Goal: Task Accomplishment & Management: Use online tool/utility

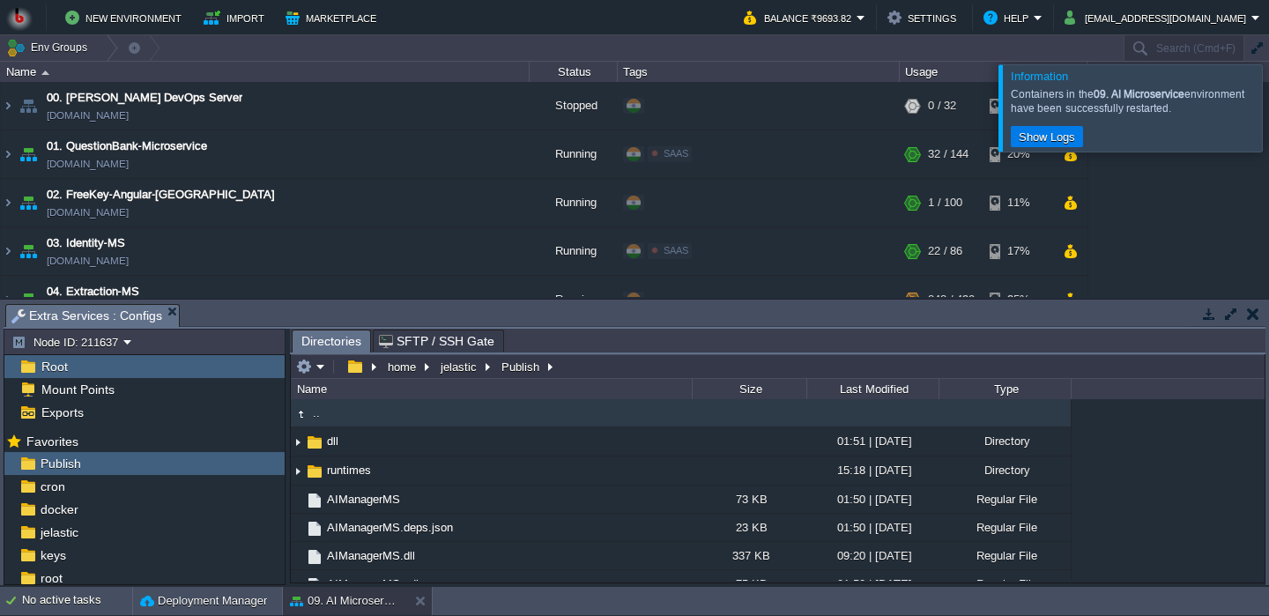
scroll to position [397, 0]
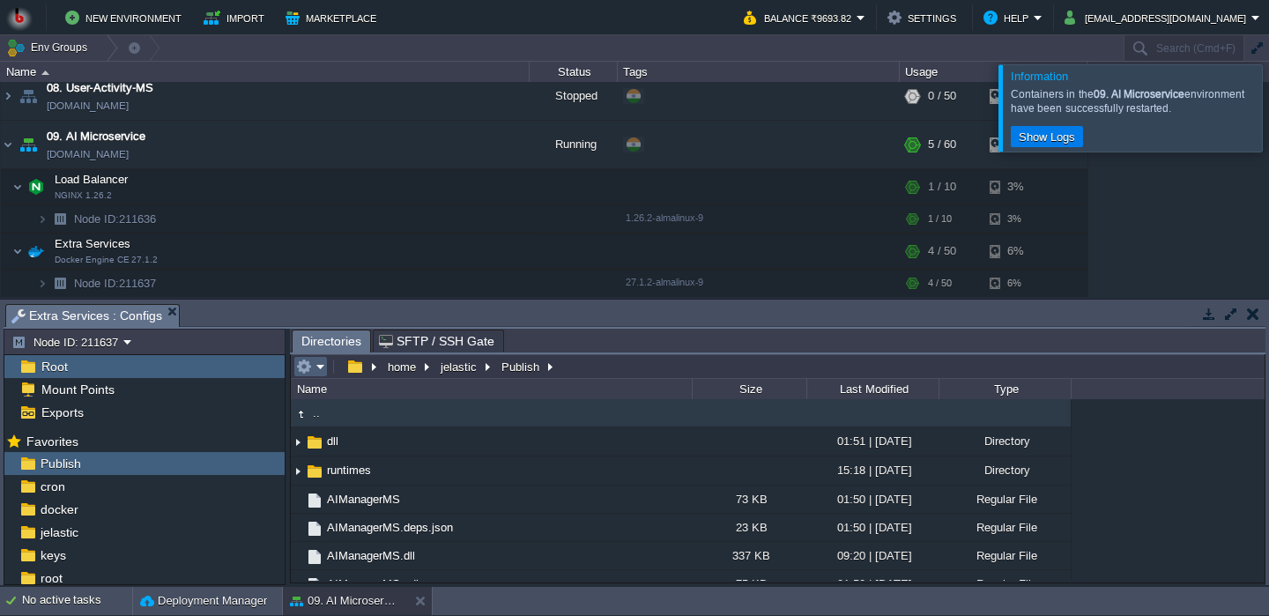
click at [319, 360] on td at bounding box center [310, 366] width 34 height 21
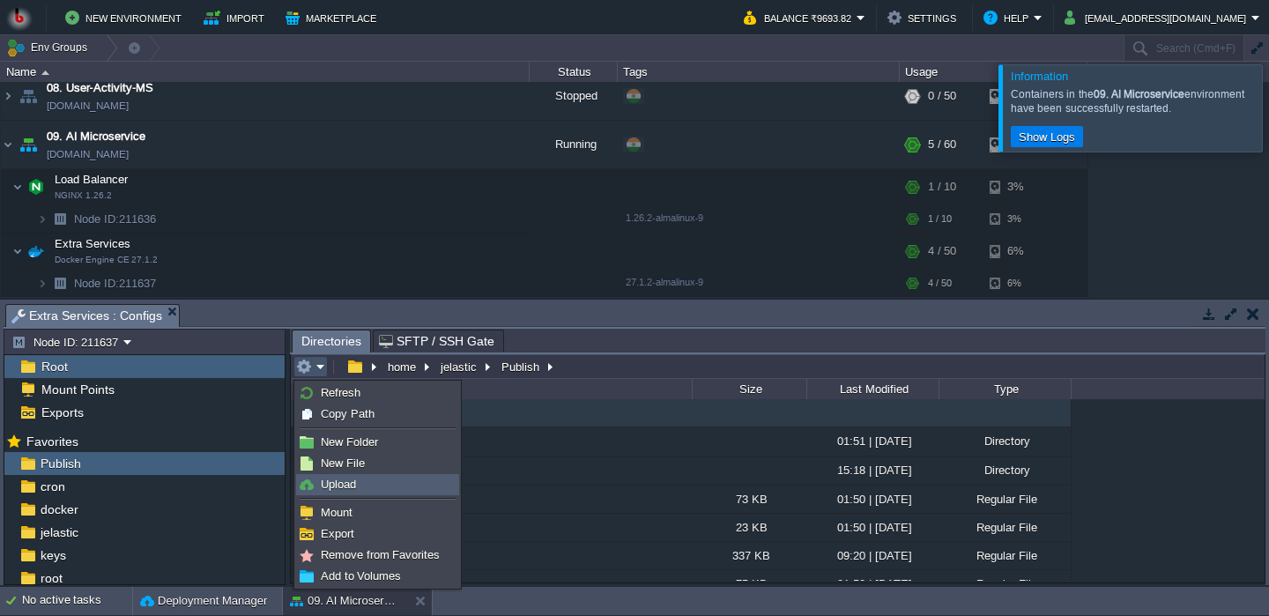
click at [323, 487] on span "Upload" at bounding box center [338, 484] width 35 height 13
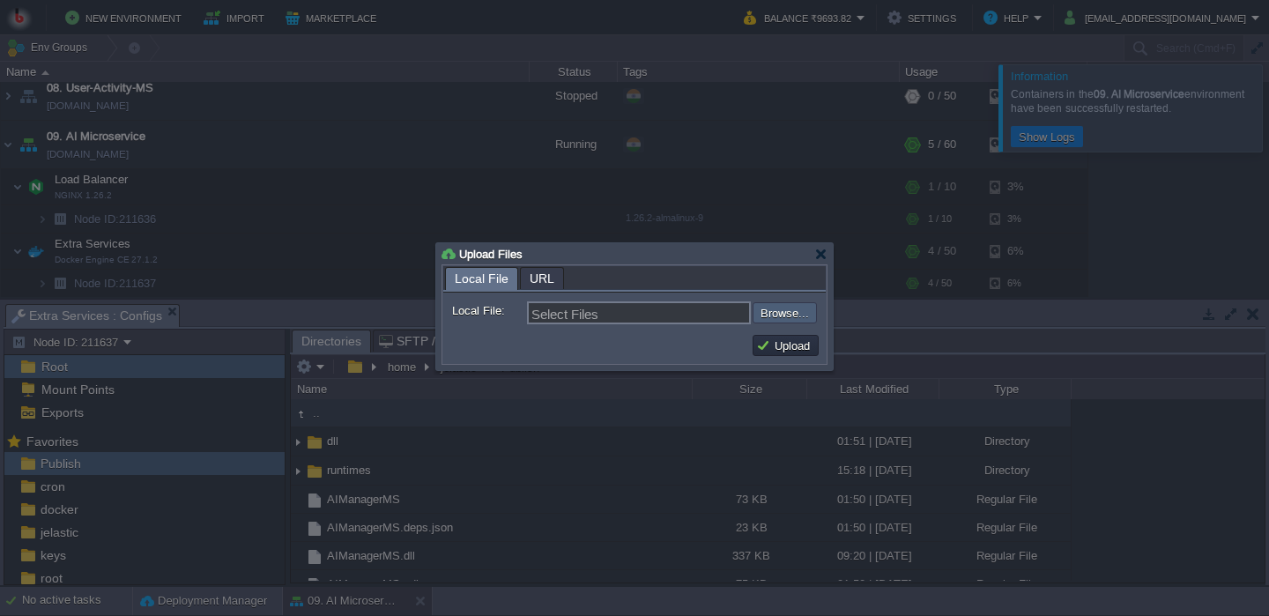
click at [781, 316] on input "file" at bounding box center [705, 312] width 223 height 21
type input "C:\fakepath\AIManagerMS.dll"
type input "AIManagerMS.dll"
click at [808, 353] on button "Upload" at bounding box center [785, 346] width 59 height 16
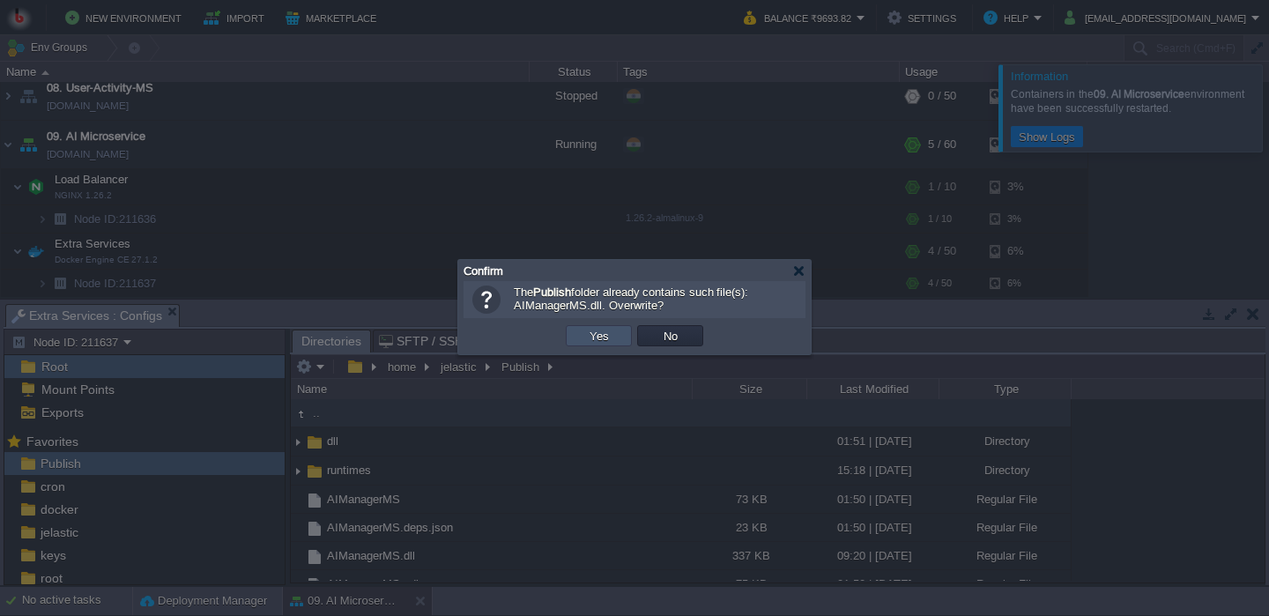
click at [607, 334] on button "Yes" at bounding box center [599, 336] width 30 height 16
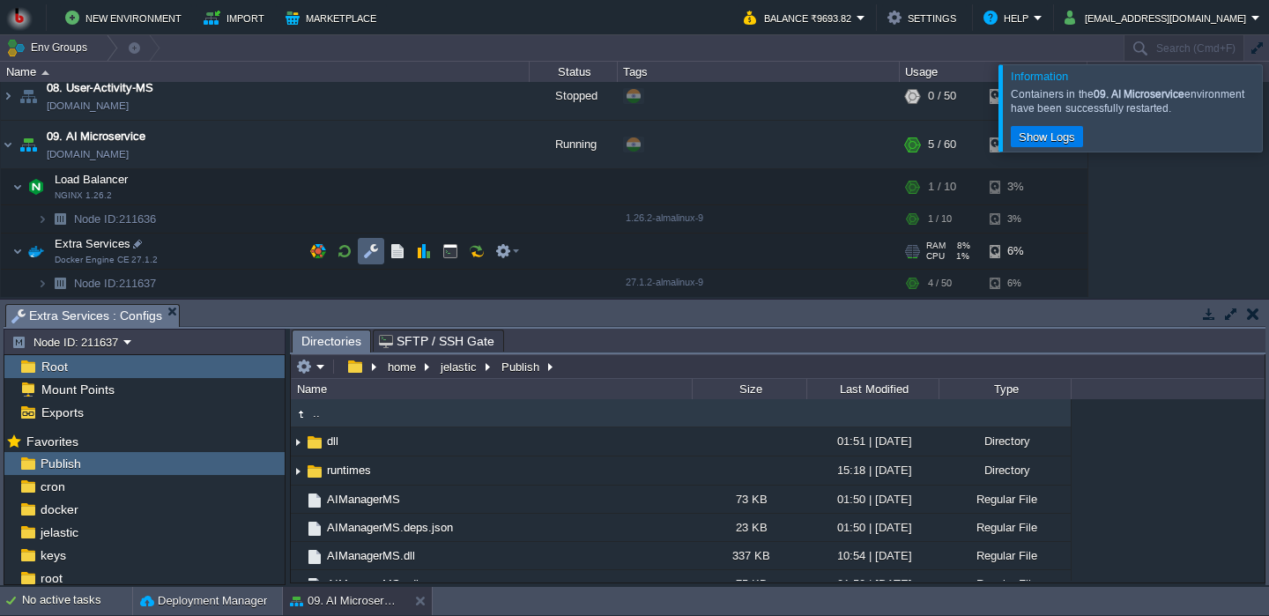
click at [343, 257] on button "button" at bounding box center [345, 251] width 16 height 16
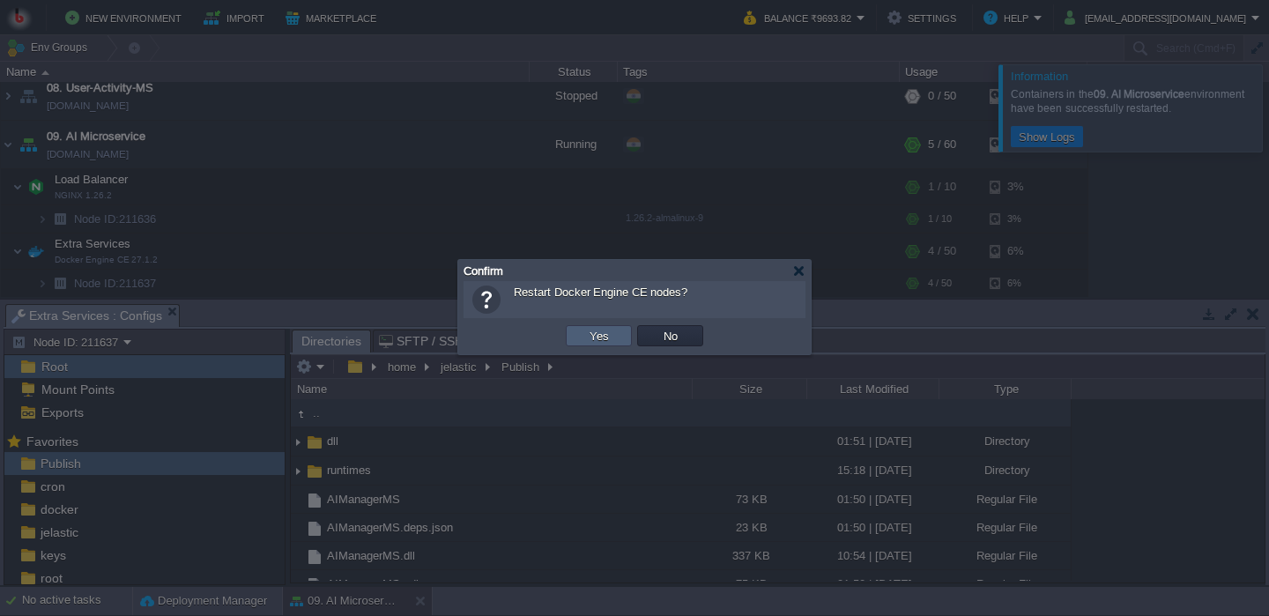
click at [607, 331] on button "Yes" at bounding box center [599, 336] width 30 height 16
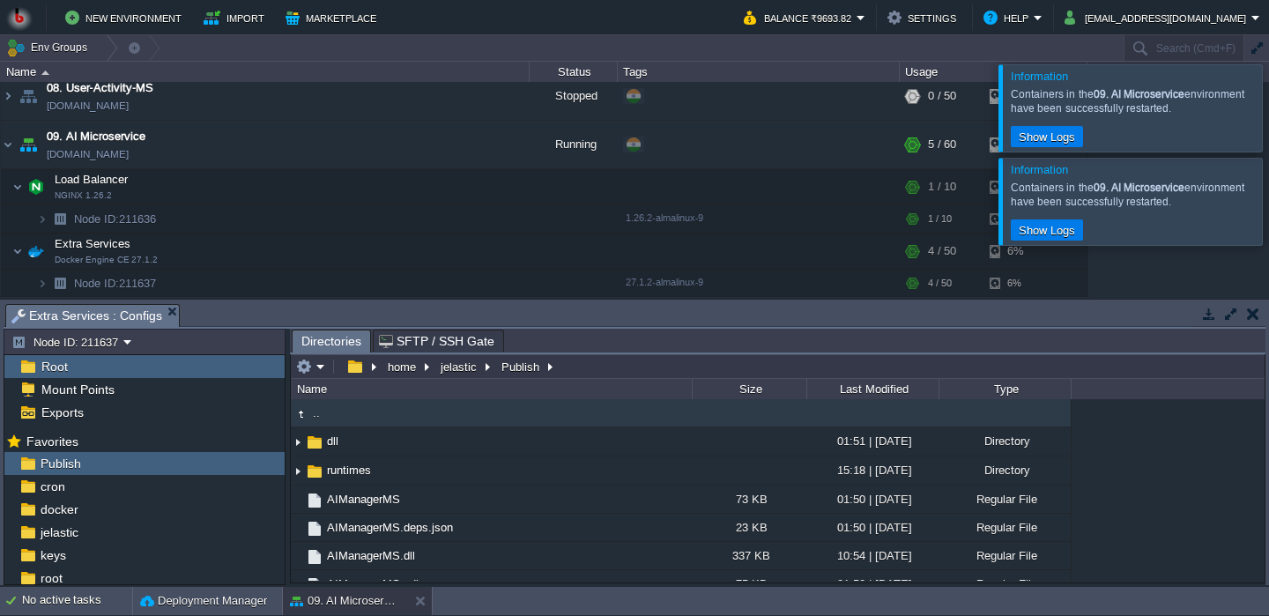
click at [323, 379] on div "home jelastic Publish" at bounding box center [426, 366] width 269 height 25
click at [317, 373] on em at bounding box center [310, 367] width 29 height 16
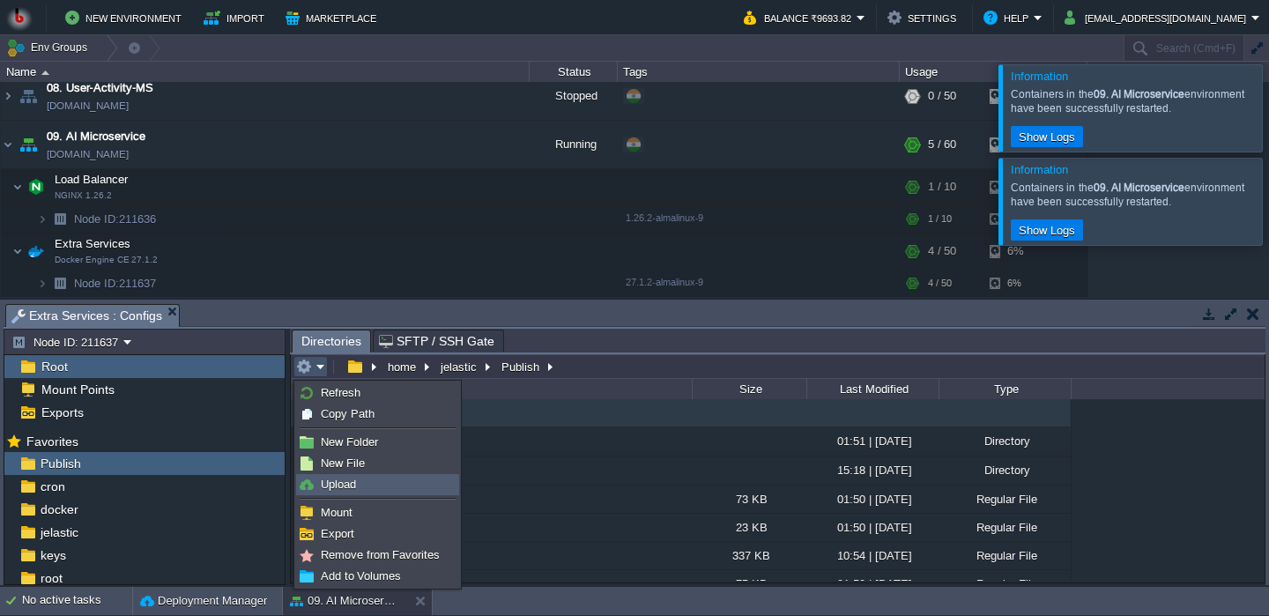
click at [321, 480] on link "Upload" at bounding box center [377, 484] width 161 height 19
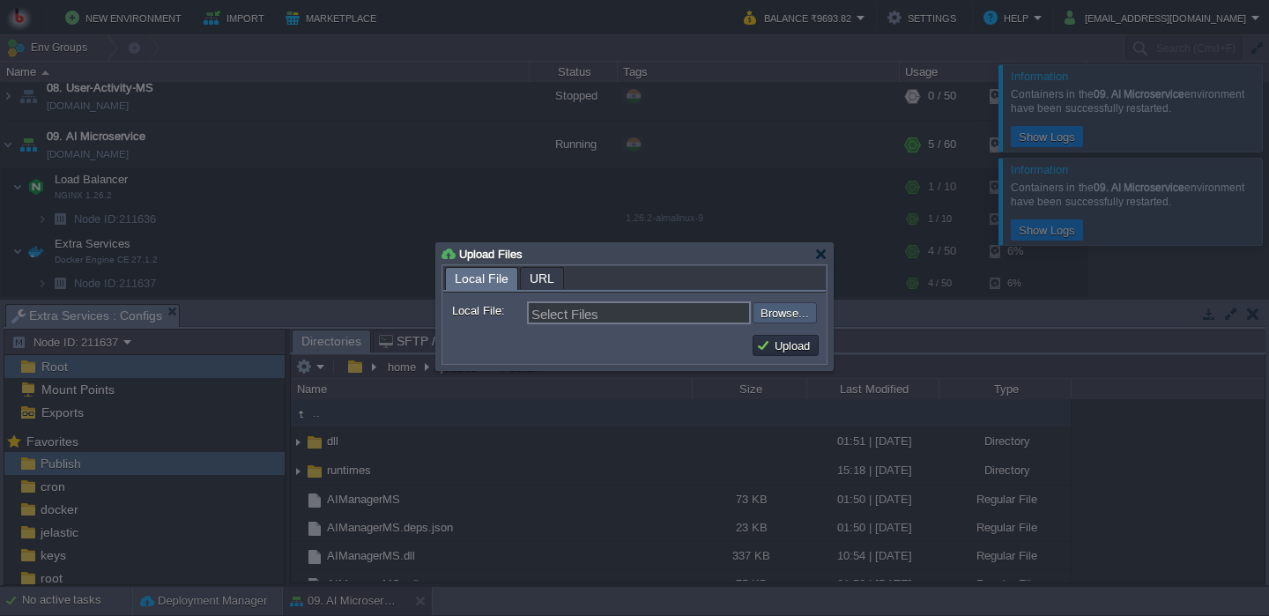
click at [806, 312] on input "file" at bounding box center [705, 312] width 223 height 21
type input "C:\fakepath\AIManagerMS.dll"
type input "AIManagerMS.dll"
click at [776, 353] on button "Upload" at bounding box center [785, 346] width 59 height 16
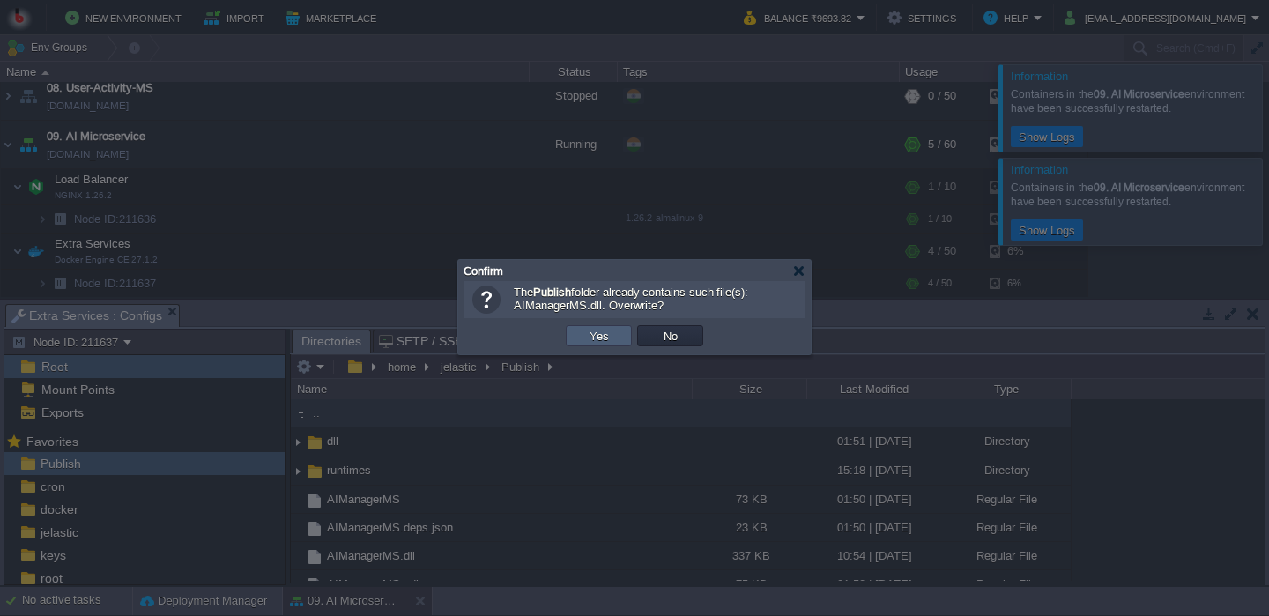
click at [607, 332] on button "Yes" at bounding box center [599, 336] width 30 height 16
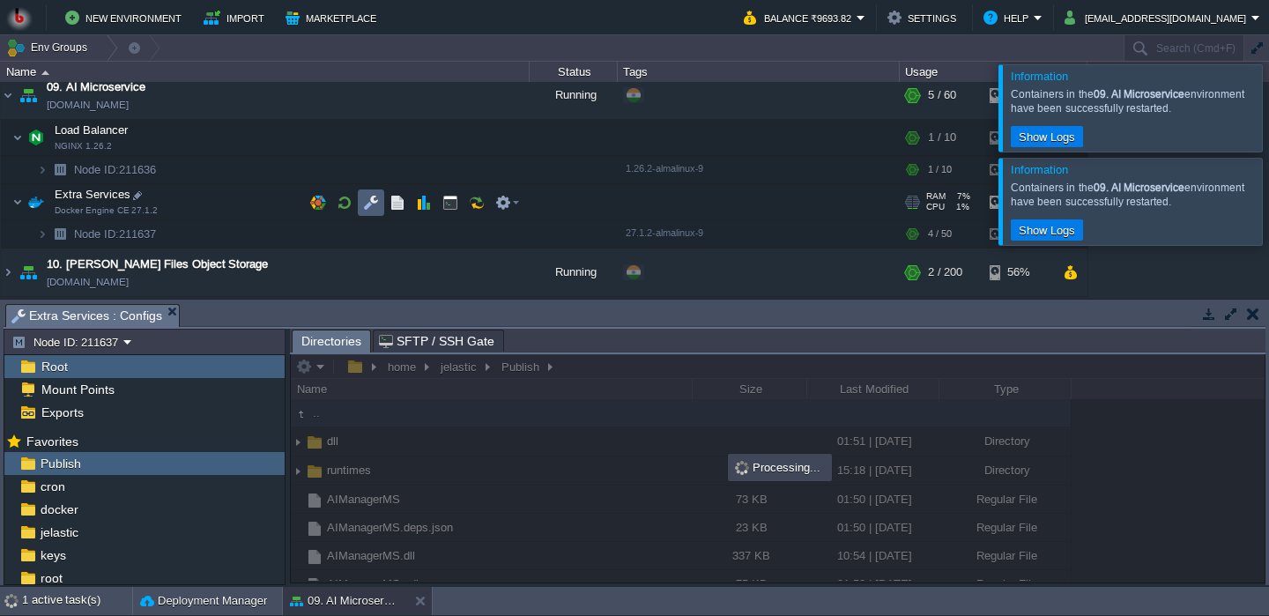
scroll to position [449, 0]
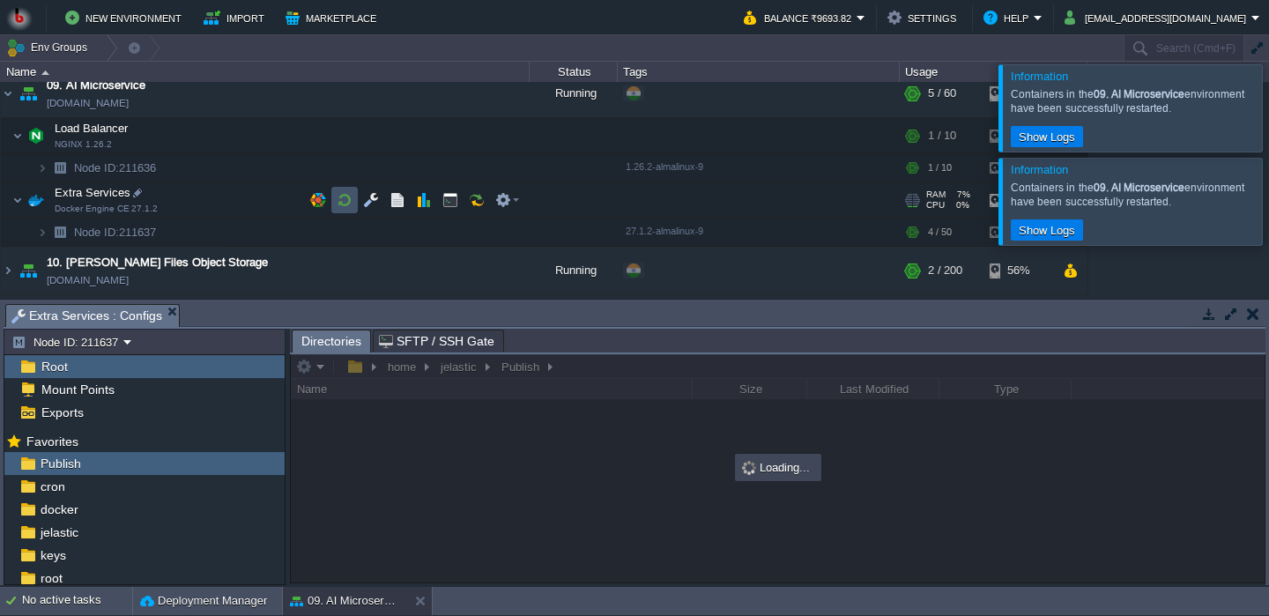
click at [342, 206] on button "button" at bounding box center [345, 200] width 16 height 16
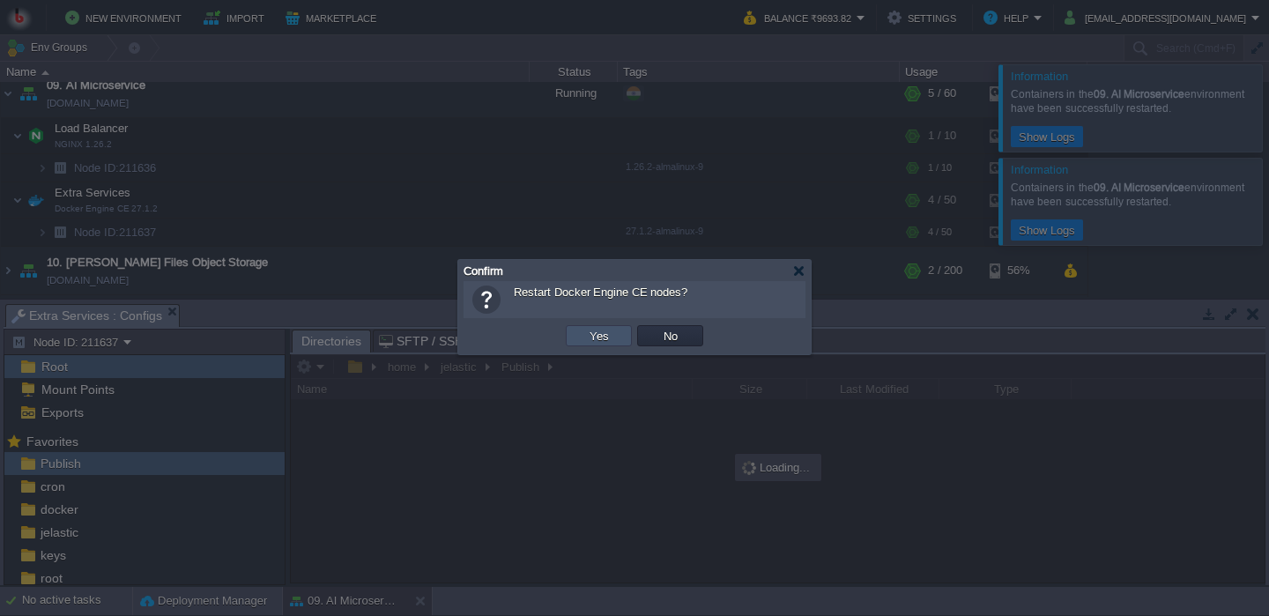
click at [591, 343] on button "Yes" at bounding box center [599, 336] width 30 height 16
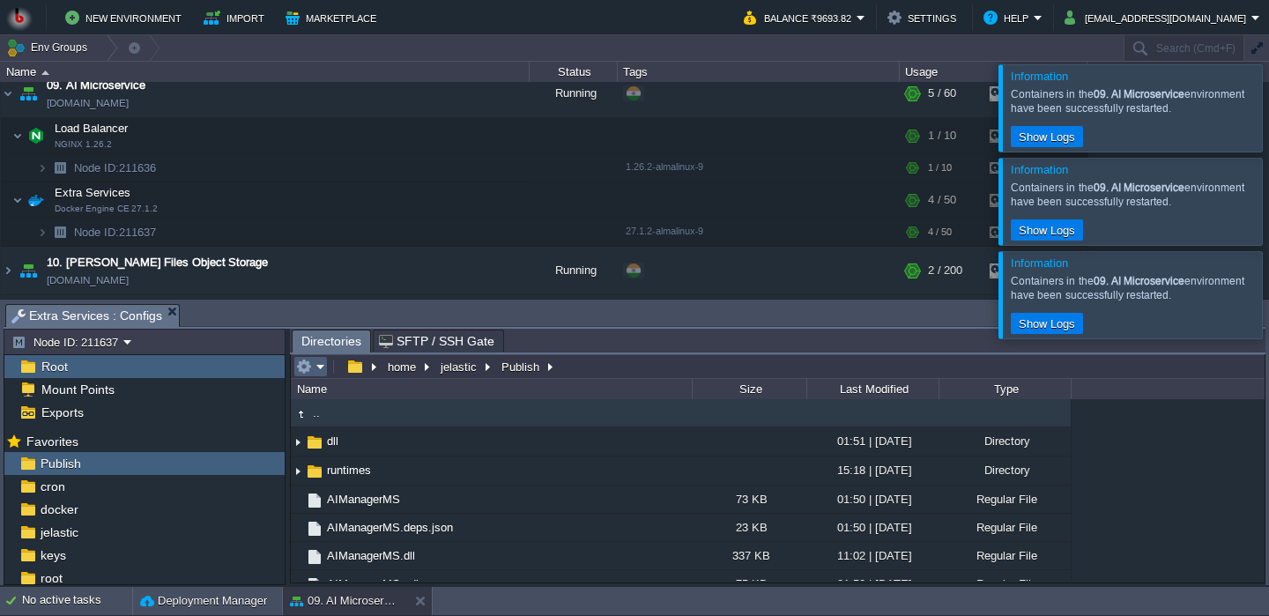
click at [326, 382] on div "Name" at bounding box center [492, 389] width 399 height 20
click at [323, 379] on div "home jelastic Publish" at bounding box center [426, 366] width 269 height 25
click at [322, 375] on em at bounding box center [310, 367] width 29 height 16
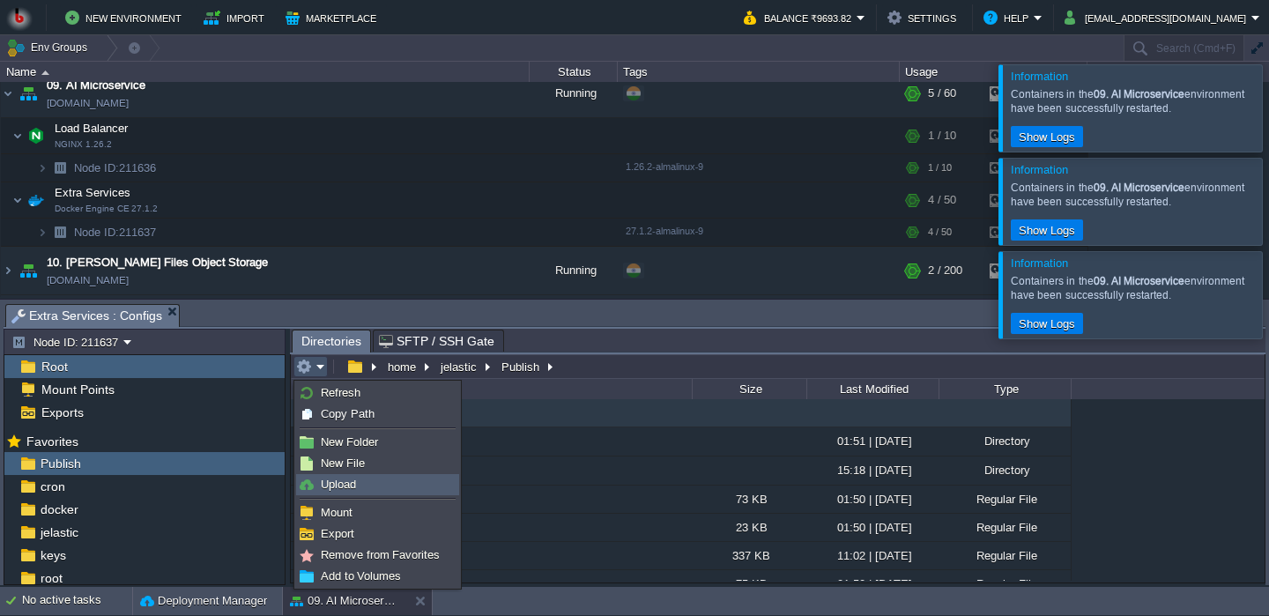
click at [338, 494] on link "Upload" at bounding box center [377, 484] width 161 height 19
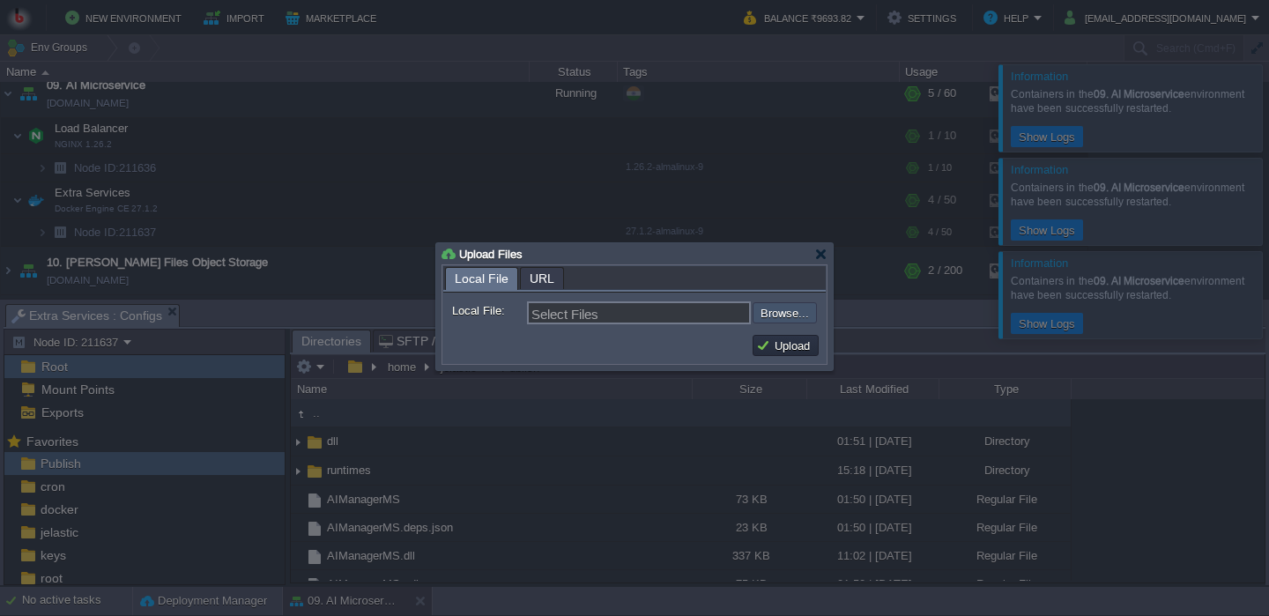
click at [779, 314] on input "file" at bounding box center [705, 312] width 223 height 21
type input "C:\fakepath\AIManagerMS.dll"
type input "AIManagerMS.dll"
click at [788, 345] on button "Upload" at bounding box center [785, 346] width 59 height 16
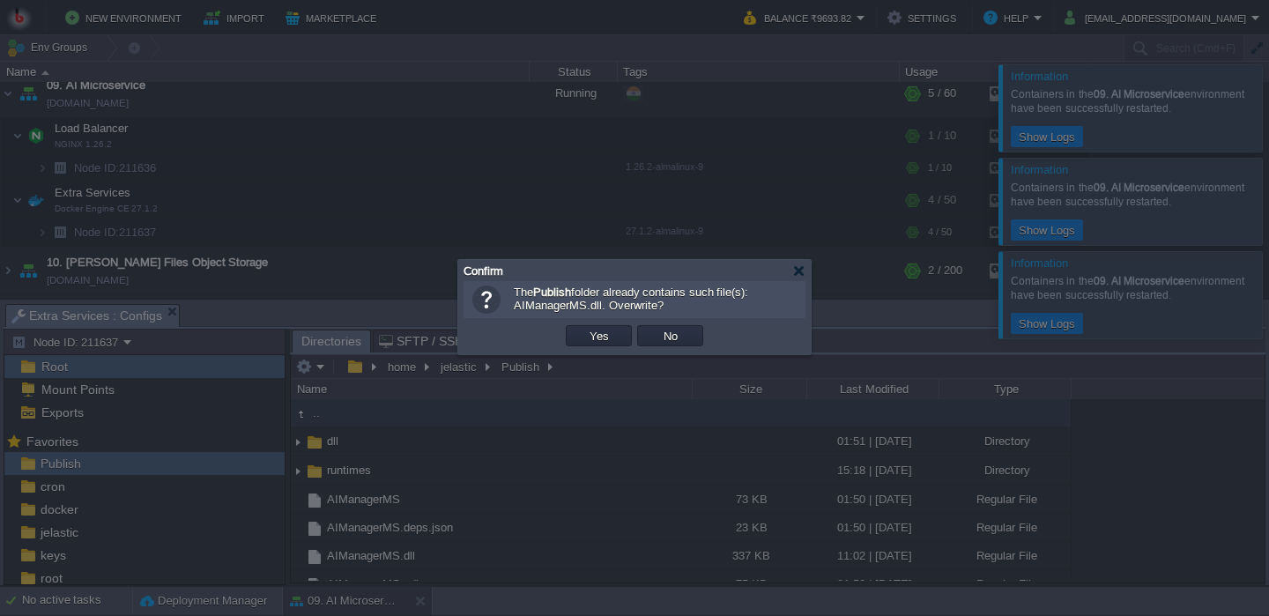
click at [599, 349] on td "Yes" at bounding box center [598, 336] width 71 height 26
click at [600, 335] on button "Yes" at bounding box center [599, 336] width 30 height 16
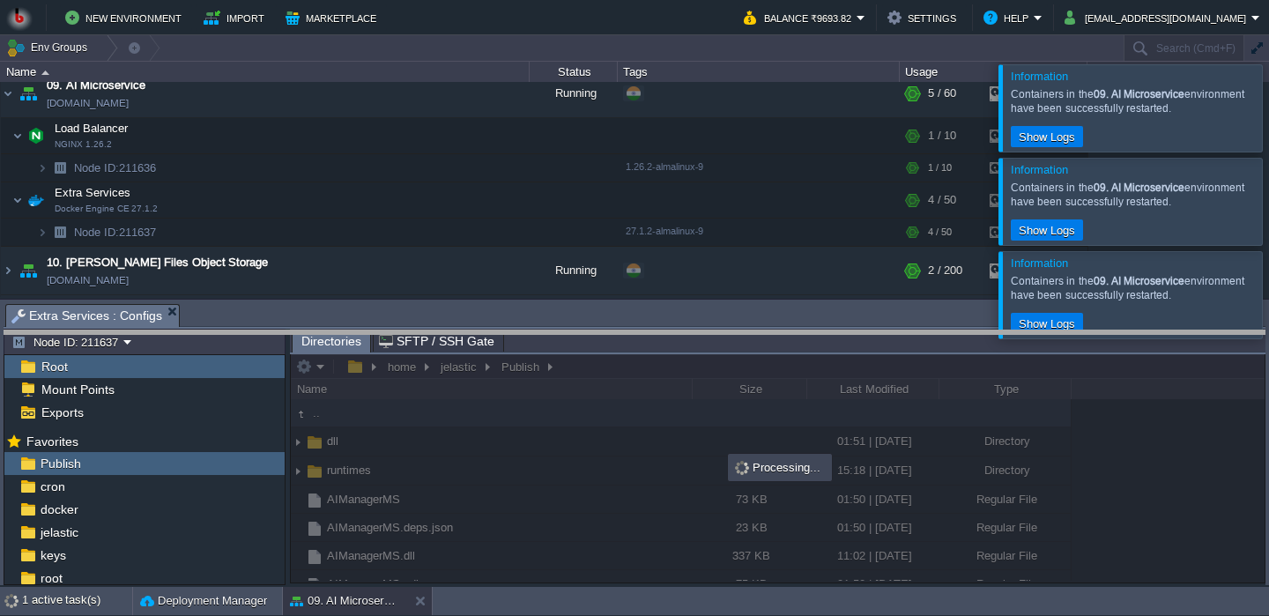
click at [420, 338] on body "New Environment Import Marketplace Bonus ₹0.00 Upgrade Account Balance ₹9693.82…" at bounding box center [634, 308] width 1269 height 616
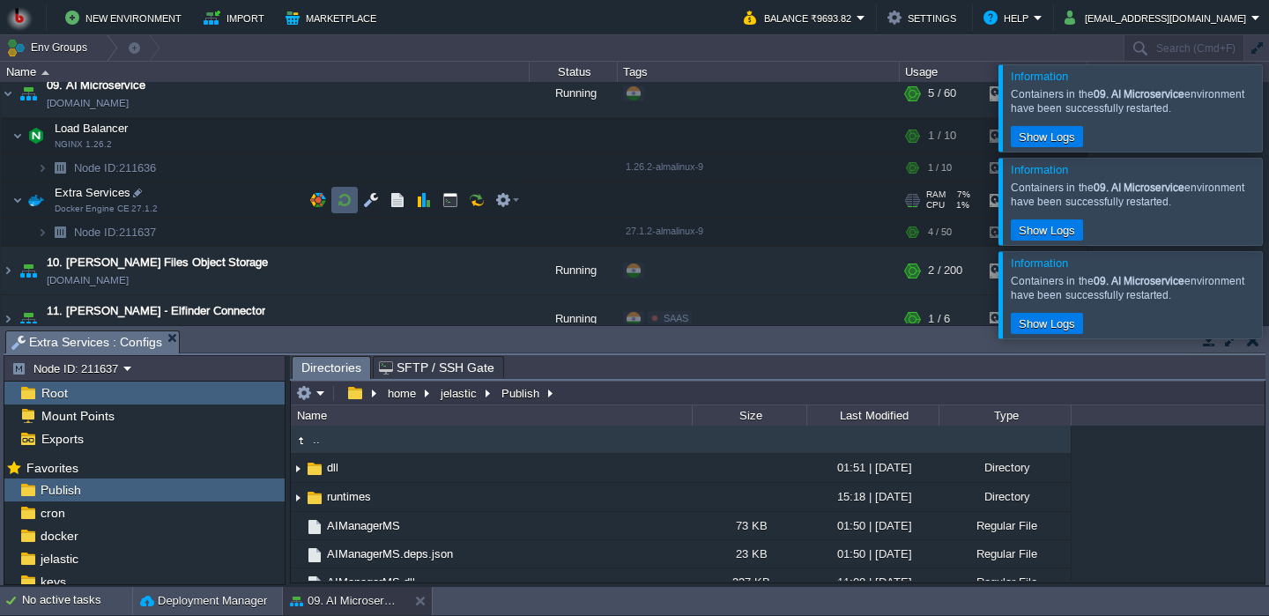
click at [350, 206] on button "button" at bounding box center [345, 200] width 16 height 16
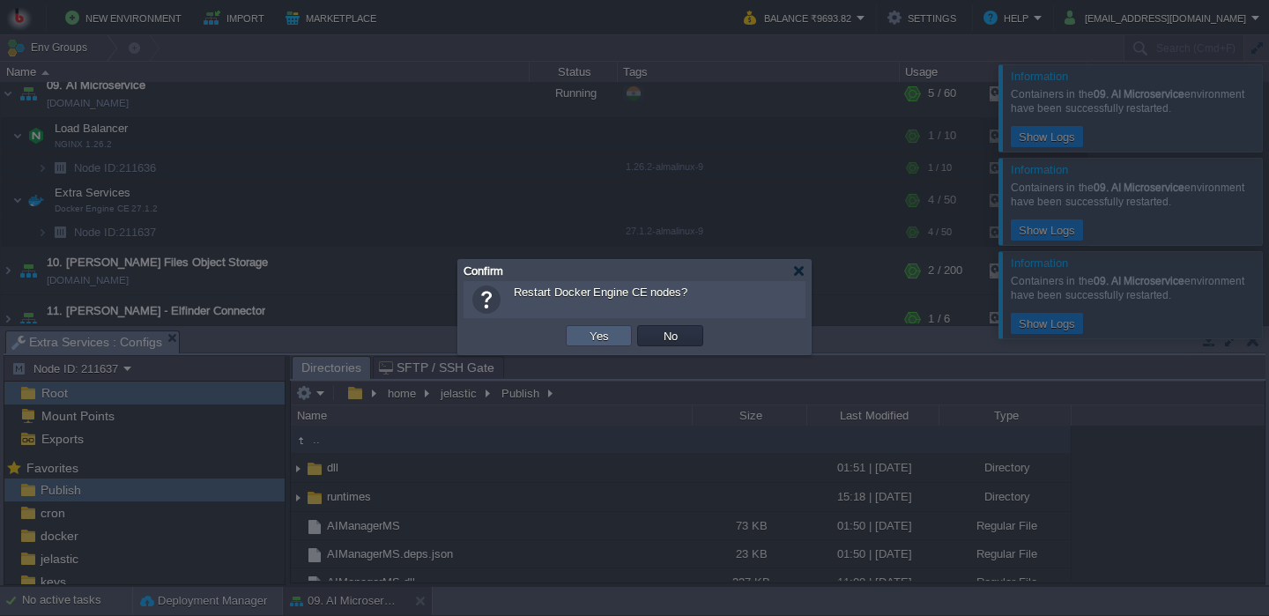
click at [577, 329] on td "Yes" at bounding box center [599, 335] width 66 height 21
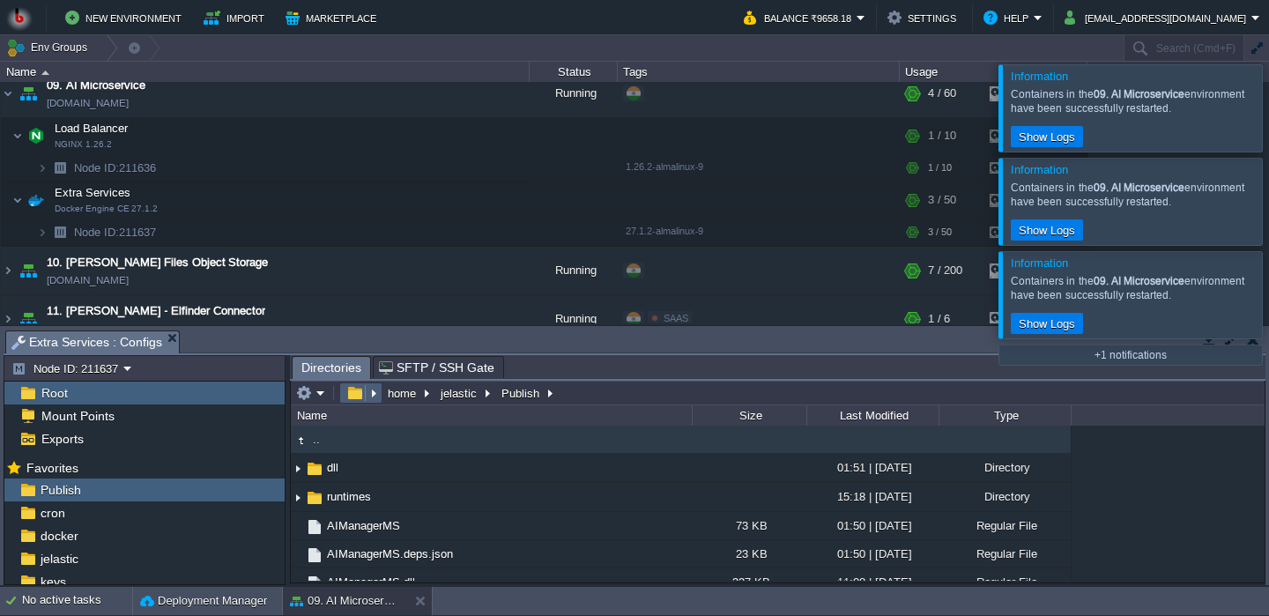
click at [323, 393] on em at bounding box center [310, 393] width 29 height 16
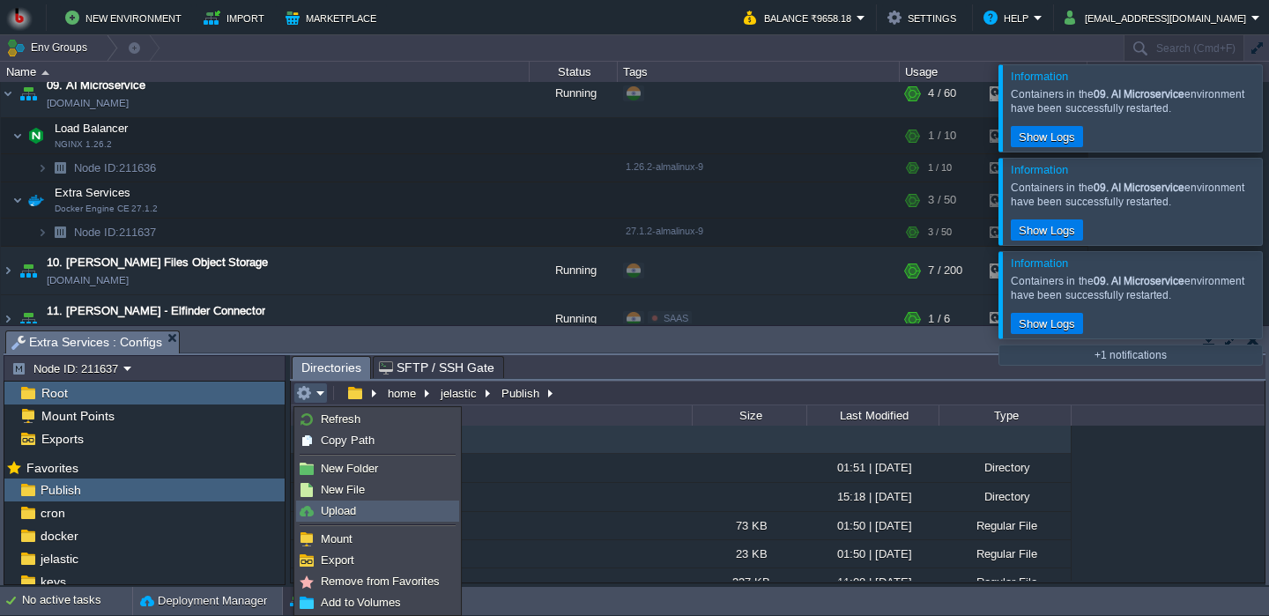
click at [363, 515] on link "Upload" at bounding box center [377, 510] width 161 height 19
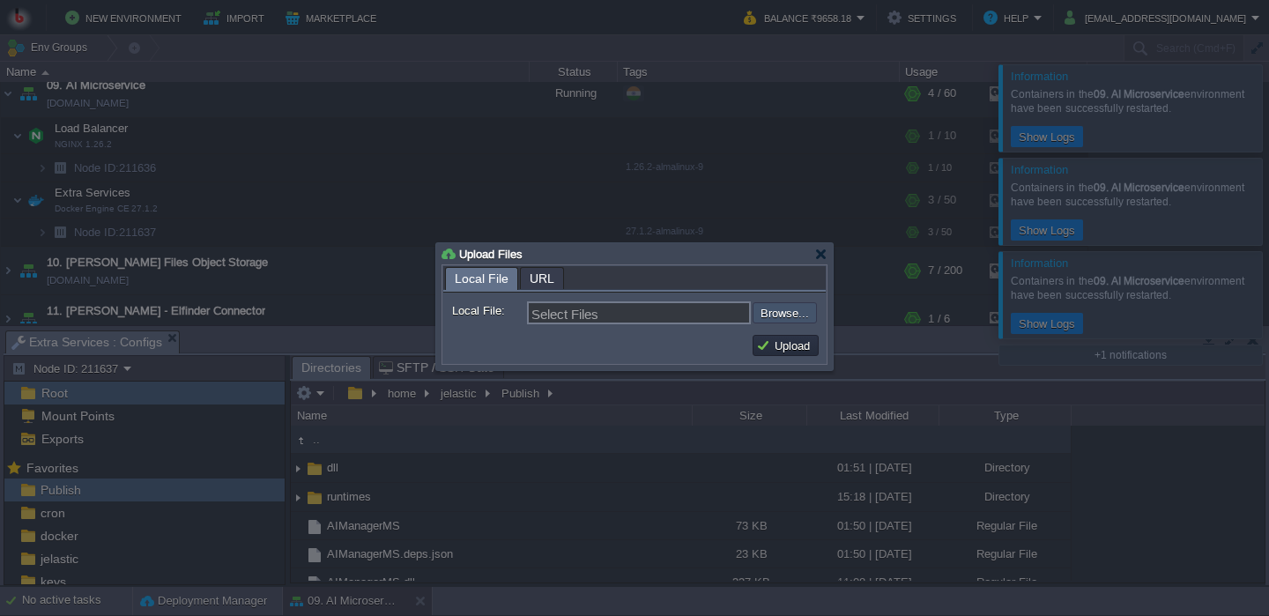
click at [772, 311] on input "file" at bounding box center [705, 312] width 223 height 21
type input "C:\fakepath\AIManagerMS.dll"
type input "AIManagerMS.dll"
click at [797, 341] on button "Upload" at bounding box center [785, 346] width 59 height 16
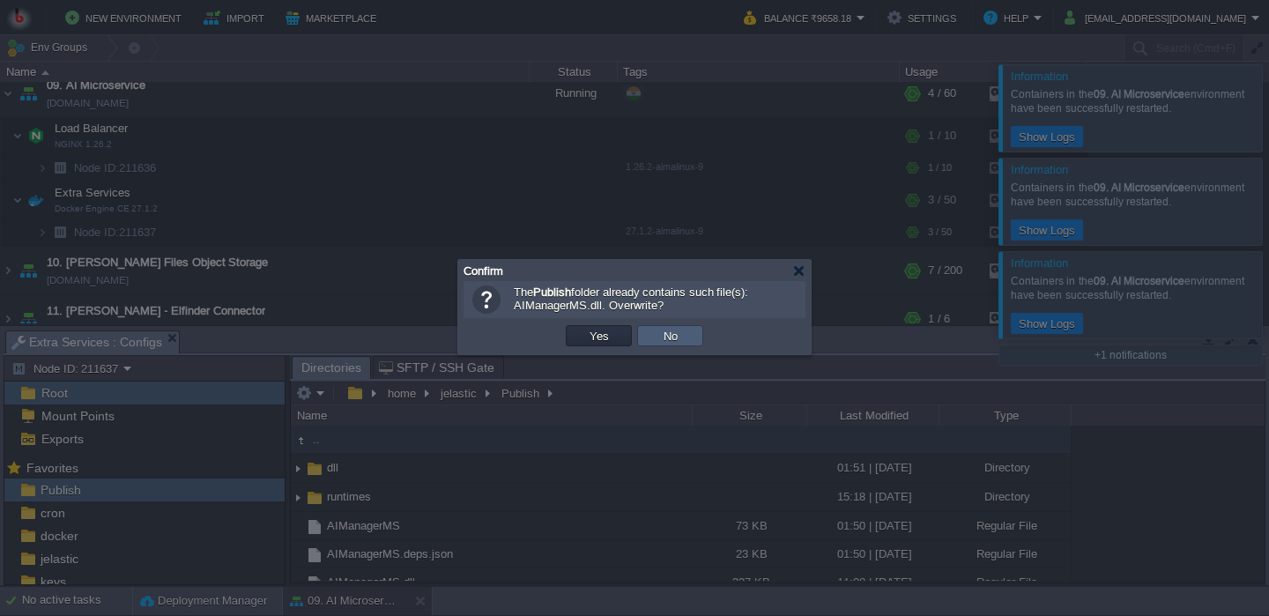
click at [613, 335] on button "Yes" at bounding box center [599, 336] width 30 height 16
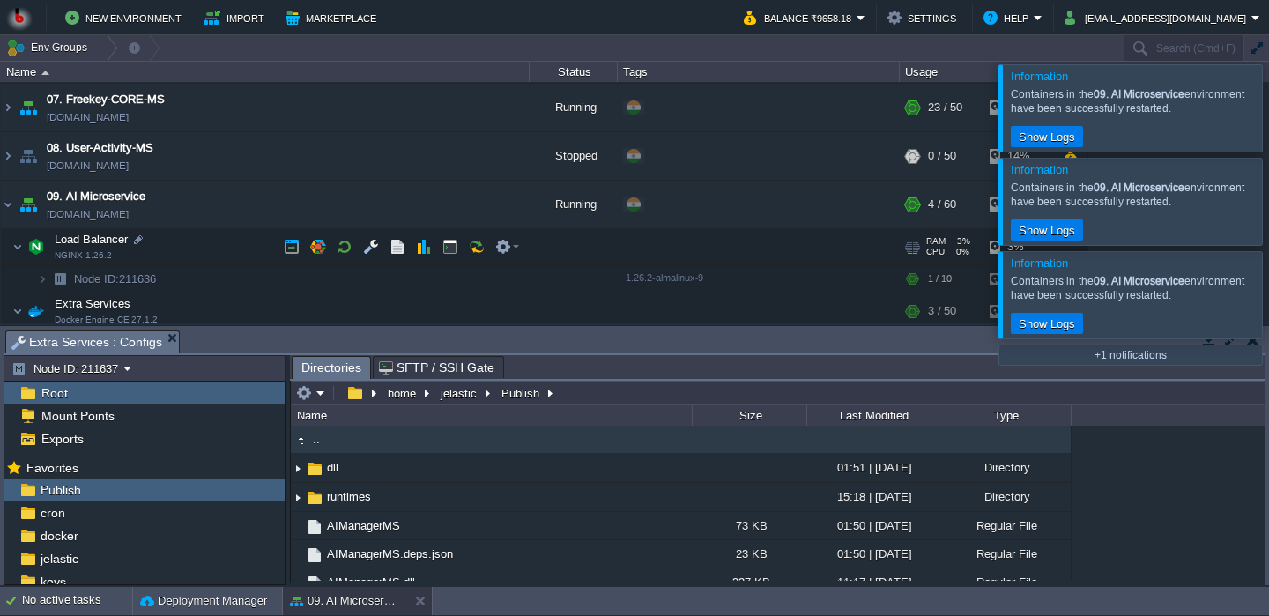
scroll to position [379, 0]
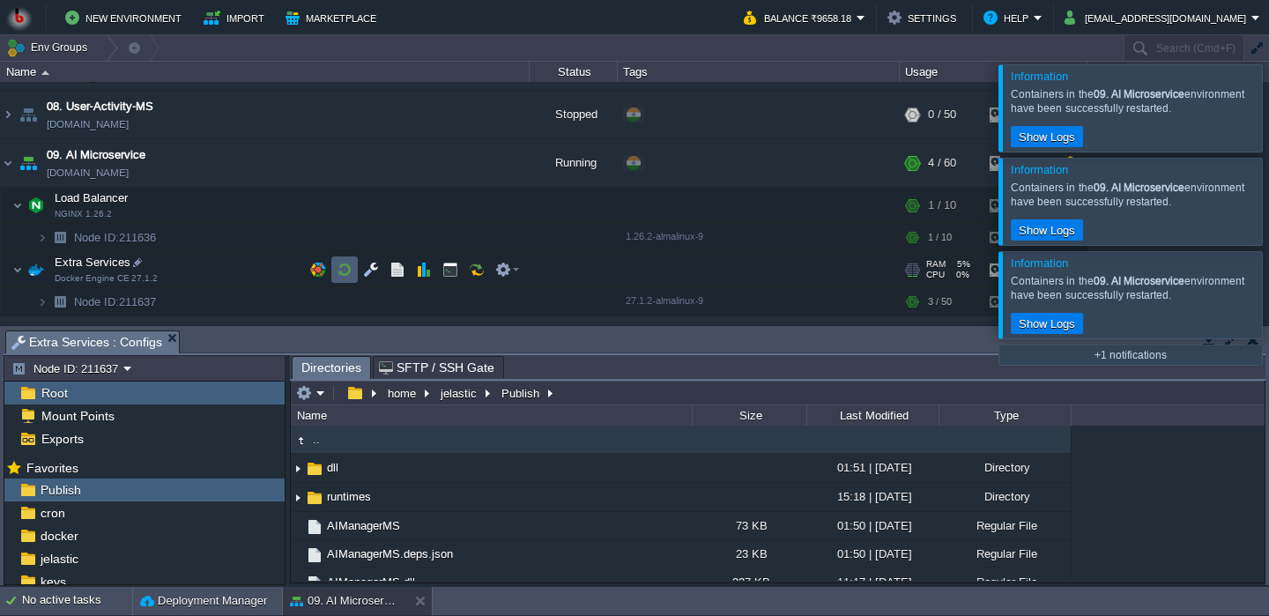
click at [344, 277] on button "button" at bounding box center [345, 270] width 16 height 16
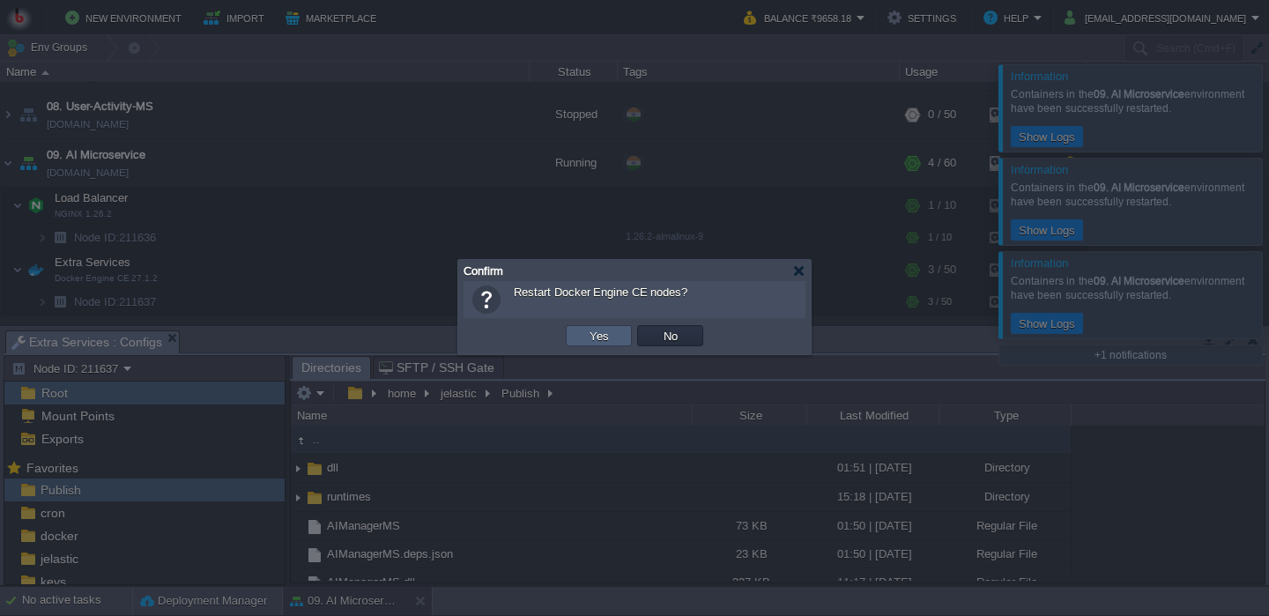
click at [595, 345] on td "Yes" at bounding box center [599, 335] width 66 height 21
